Goal: Task Accomplishment & Management: Manage account settings

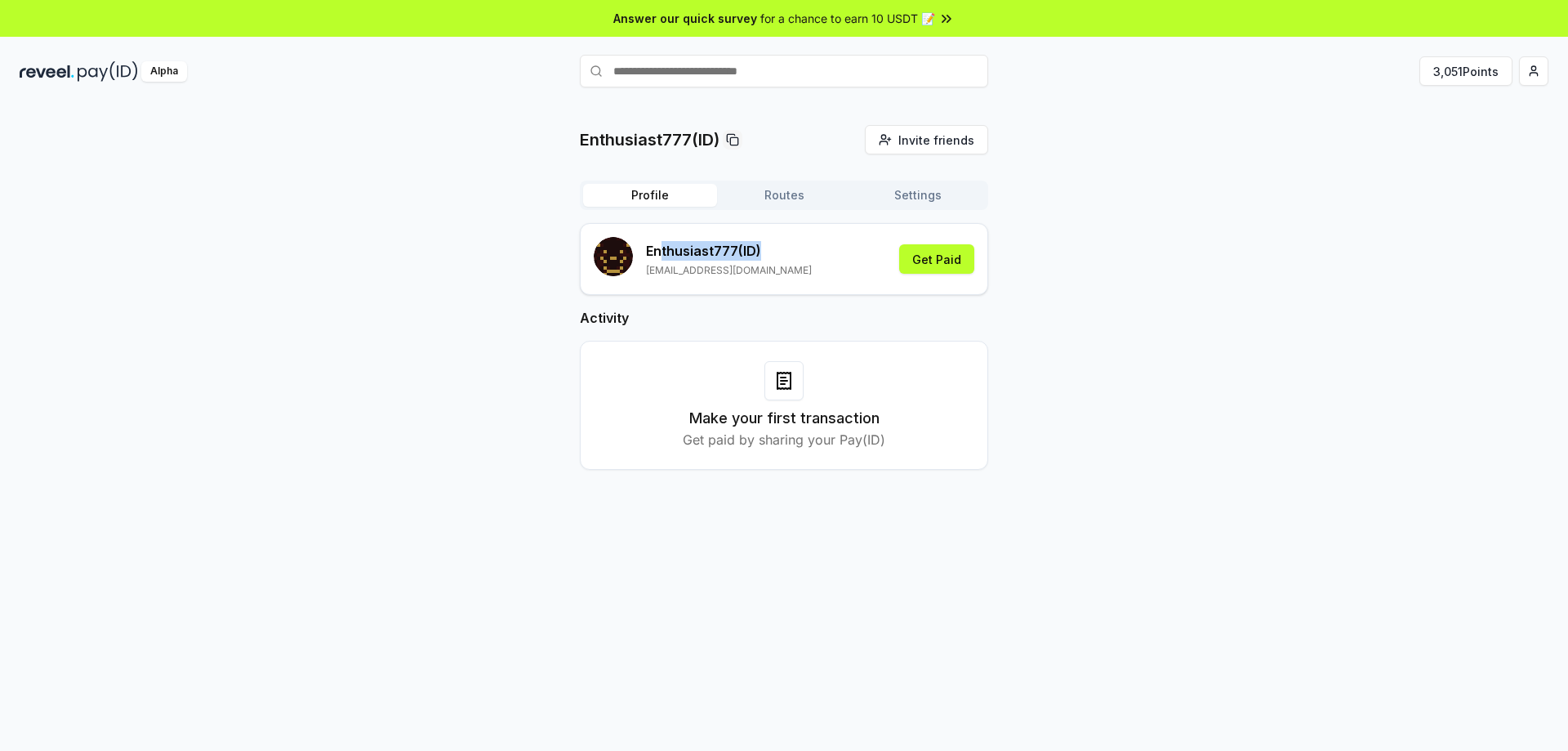
drag, startPoint x: 658, startPoint y: 251, endPoint x: 781, endPoint y: 248, distance: 123.0
click at [775, 249] on p "Enthusiast777 (ID)" at bounding box center [728, 250] width 166 height 19
click at [787, 248] on p "Enthusiast777 (ID)" at bounding box center [728, 250] width 166 height 19
click at [1467, 67] on button "3,051 Points" at bounding box center [1467, 71] width 93 height 29
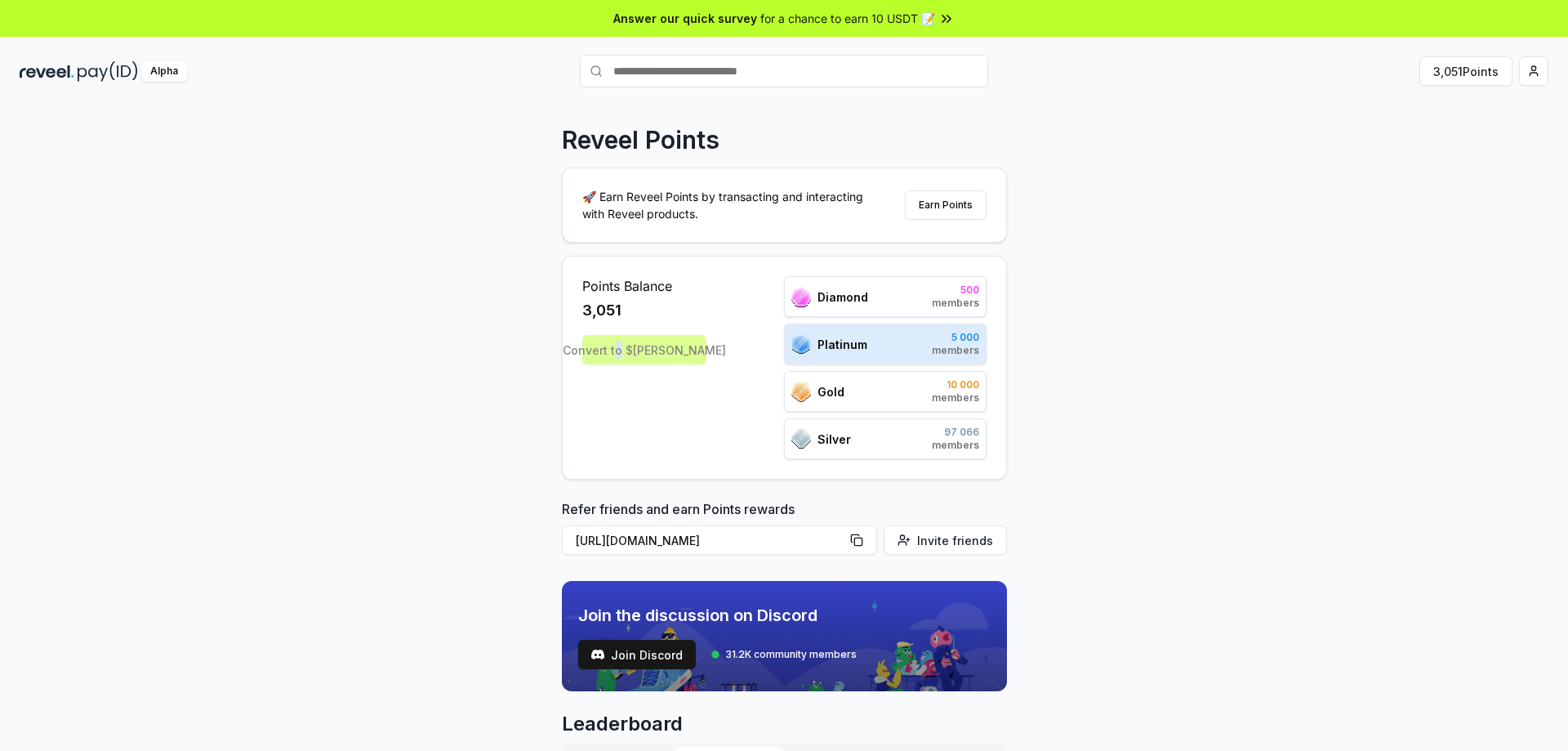
click at [649, 337] on div "Convert to $REVA" at bounding box center [644, 350] width 124 height 29
click at [649, 346] on div "Convert to $REVA" at bounding box center [644, 350] width 124 height 29
click at [649, 347] on div "Convert to $REVA" at bounding box center [644, 350] width 124 height 29
click at [1082, 257] on div "Reveel Points 🚀 Earn Reveel Points by transacting and interacting with Reveel p…" at bounding box center [784, 445] width 1568 height 705
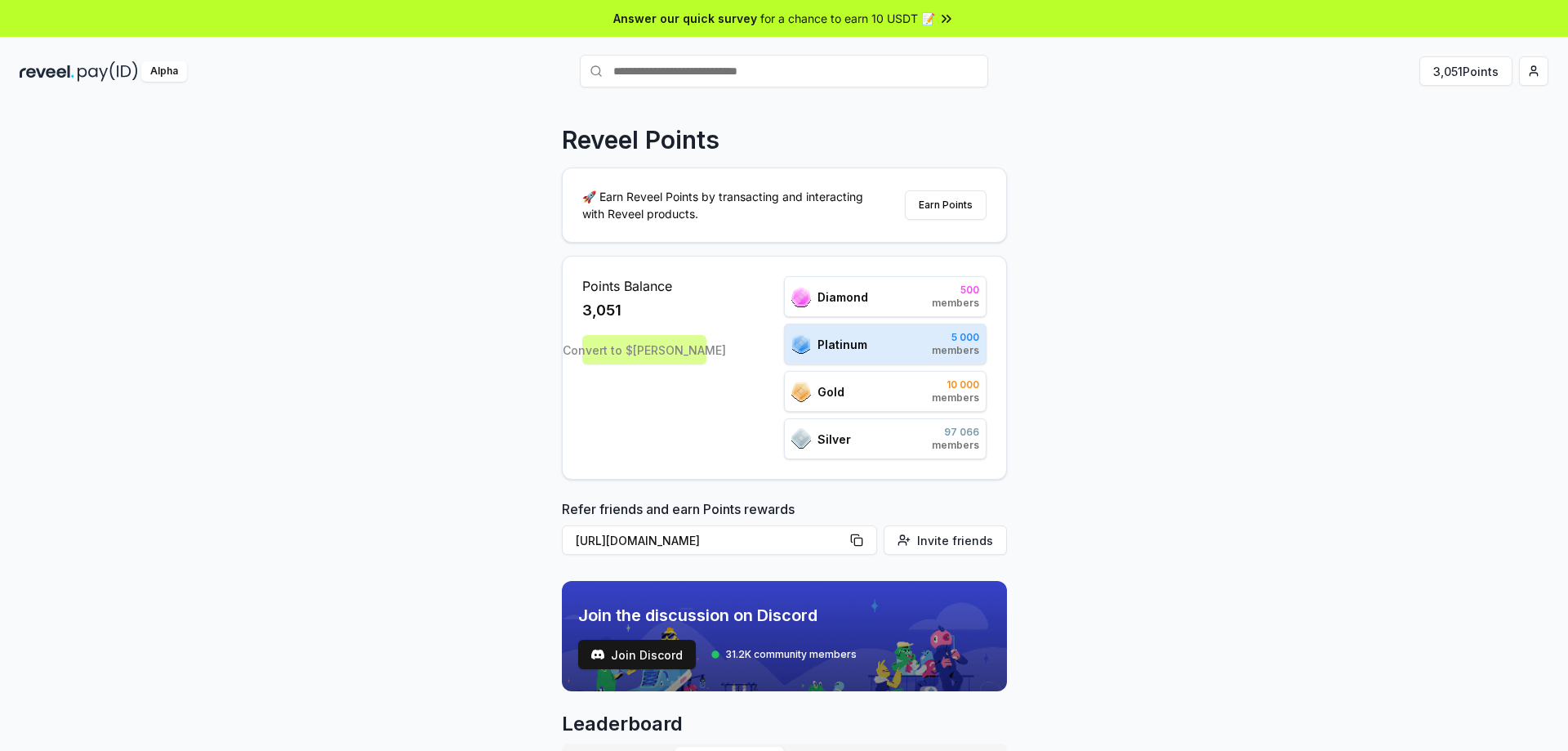
click at [858, 21] on span "for a chance to earn 10 USDT 📝" at bounding box center [847, 19] width 174 height 18
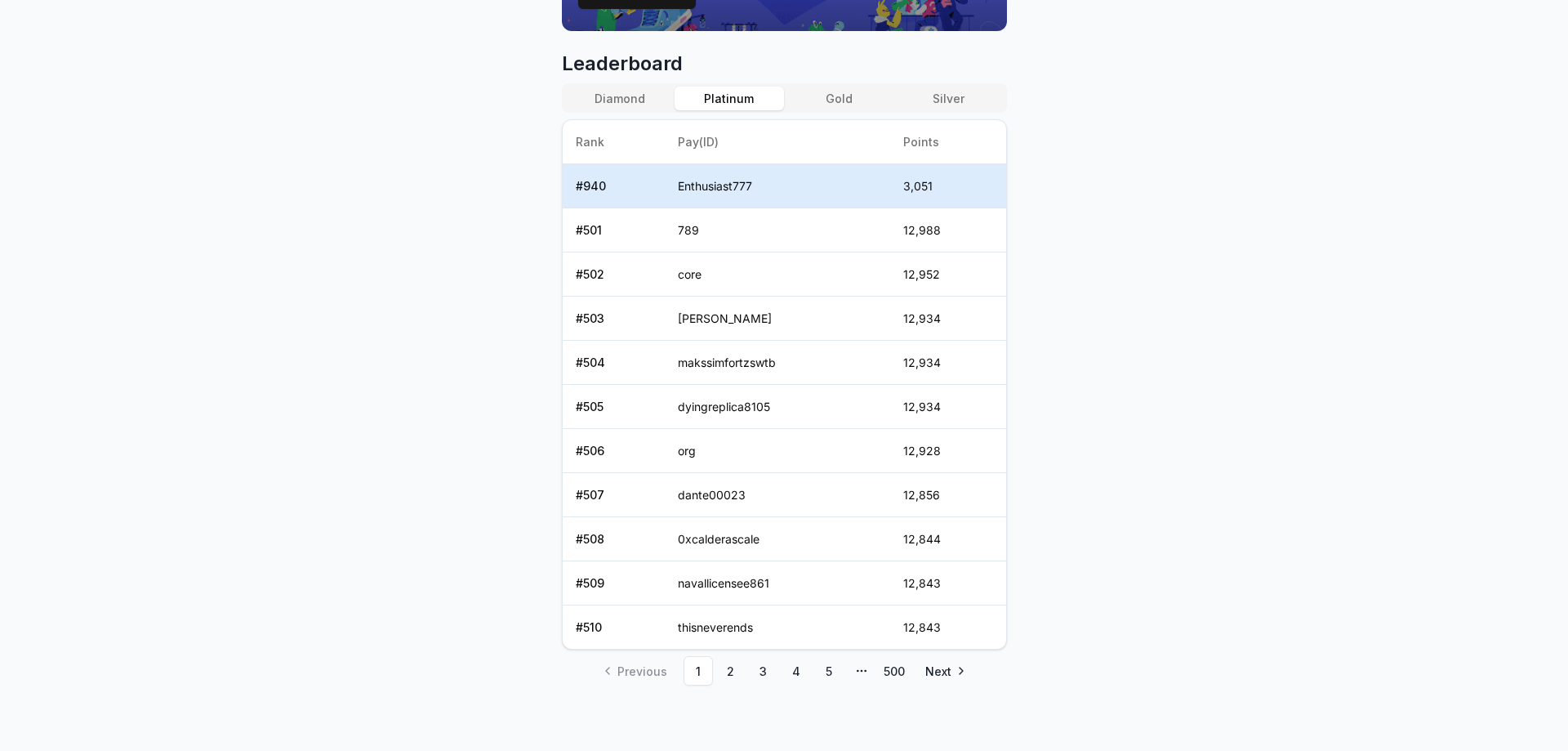
click at [864, 94] on button "Gold" at bounding box center [839, 98] width 109 height 23
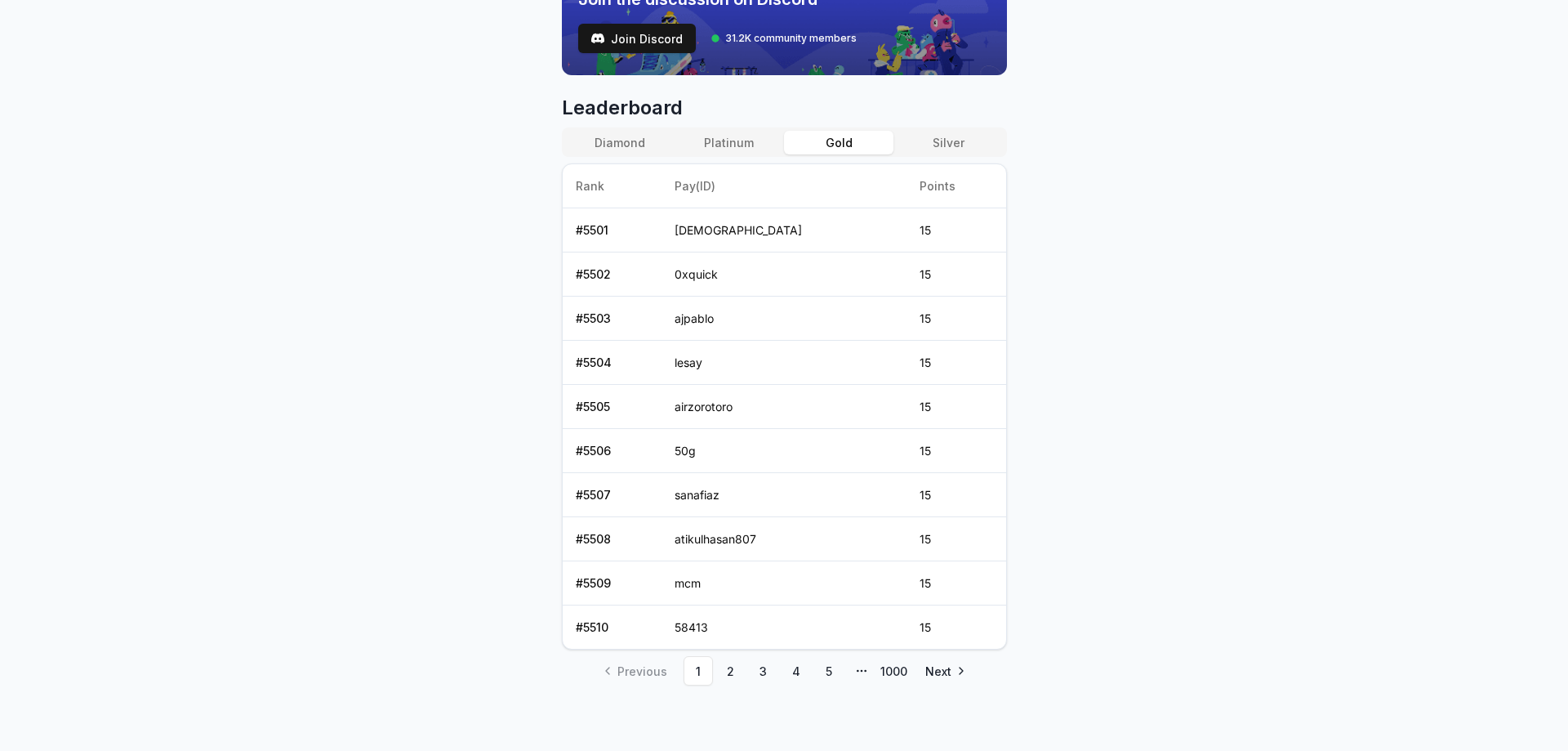
click at [953, 151] on button "Silver" at bounding box center [949, 142] width 109 height 23
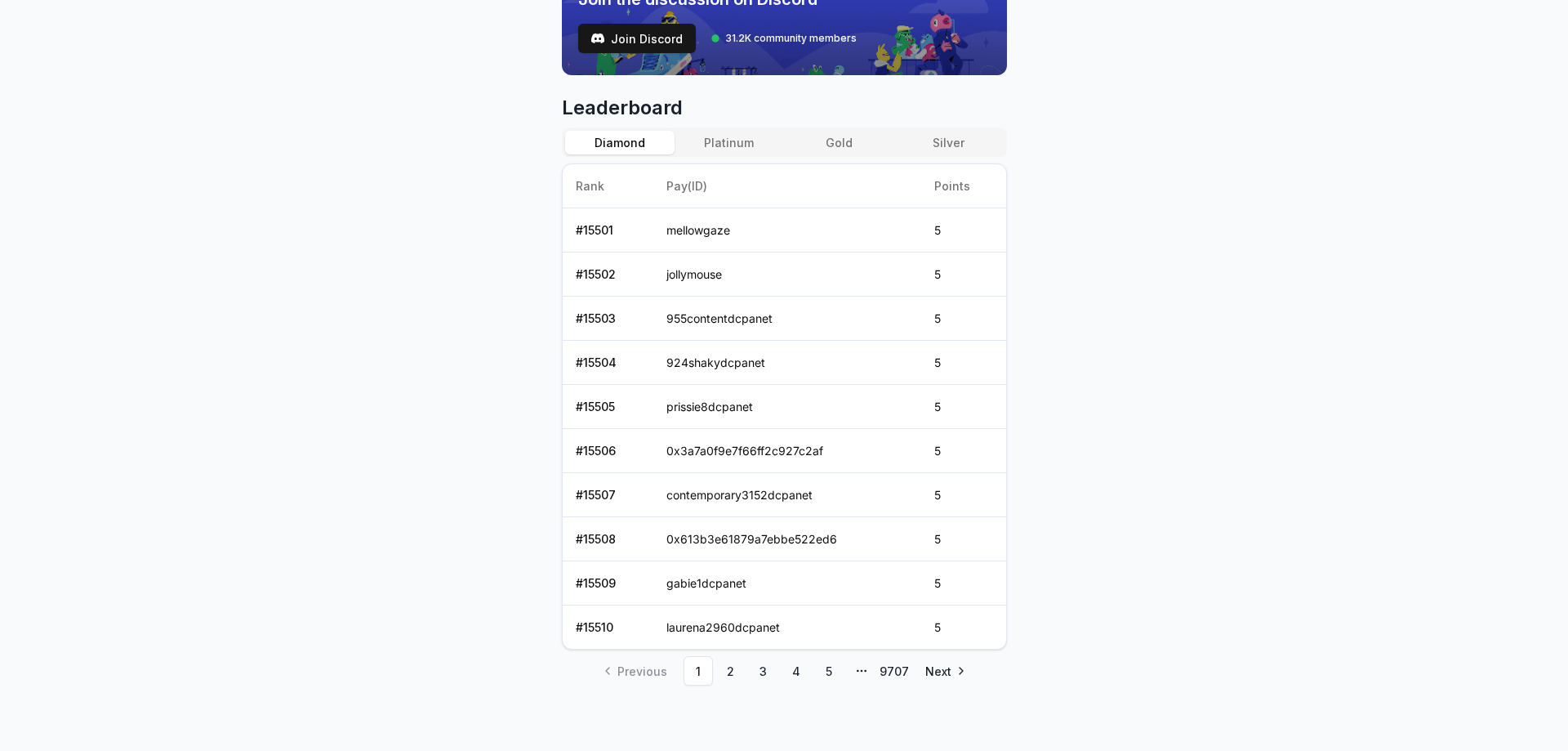
click at [647, 146] on button "Diamond" at bounding box center [619, 142] width 109 height 23
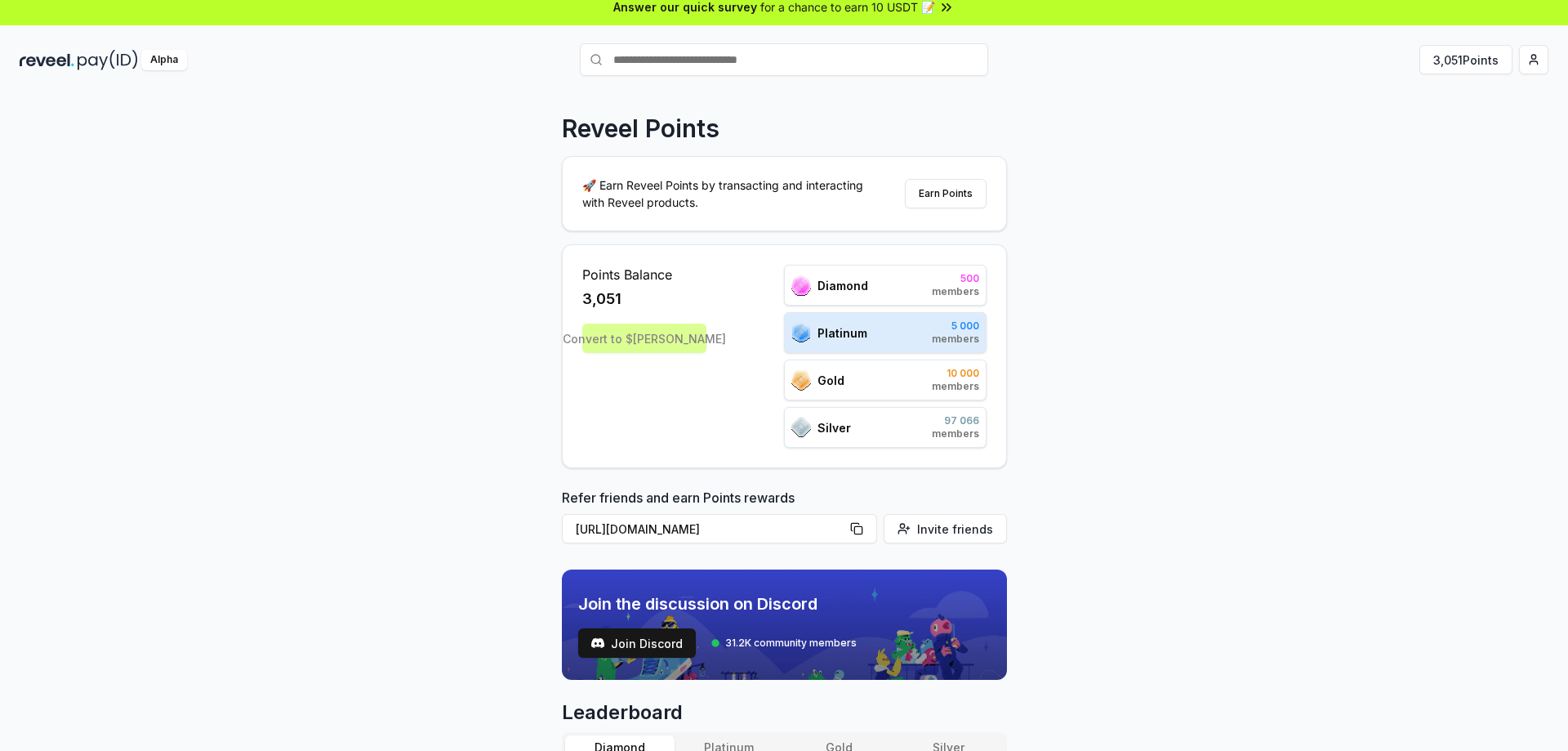
scroll to position [0, 0]
